Goal: Information Seeking & Learning: Learn about a topic

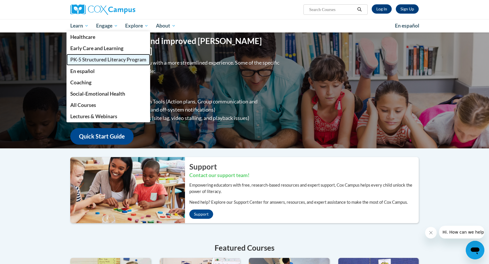
click at [91, 57] on span "PK-5 Structured Literacy Program" at bounding box center [108, 60] width 76 height 6
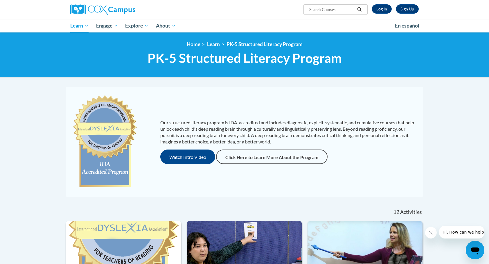
click at [331, 12] on input "Search..." at bounding box center [332, 9] width 46 height 7
type input "meaningful read aloud"
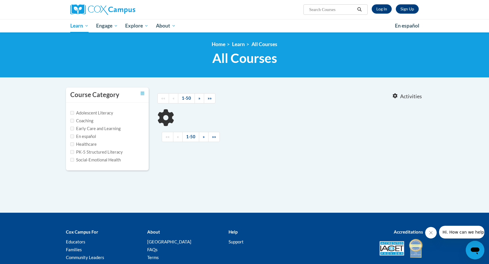
type input "meaningful read aloud"
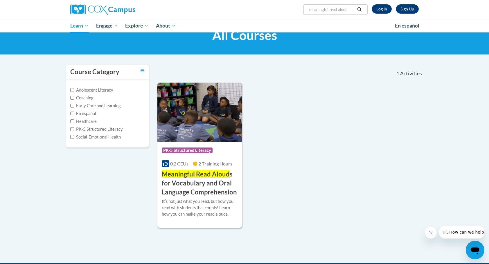
scroll to position [29, 0]
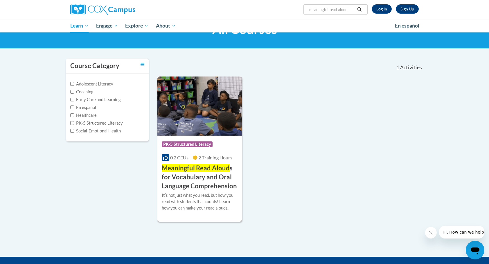
click at [184, 175] on h3 "Meaningful Read Aloud s for Vocabulary and Oral Language Comprehension" at bounding box center [200, 177] width 76 height 27
